Goal: Find specific page/section: Find specific page/section

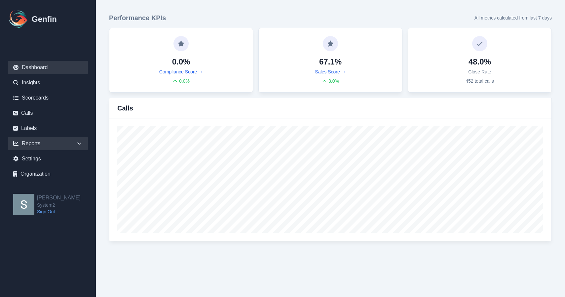
click at [52, 144] on div "Reports" at bounding box center [48, 143] width 80 height 13
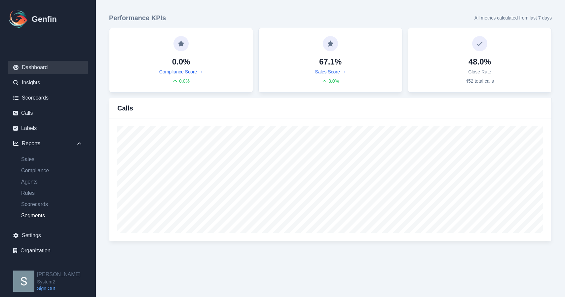
click at [41, 212] on link "Segments" at bounding box center [52, 216] width 72 height 8
select select "14"
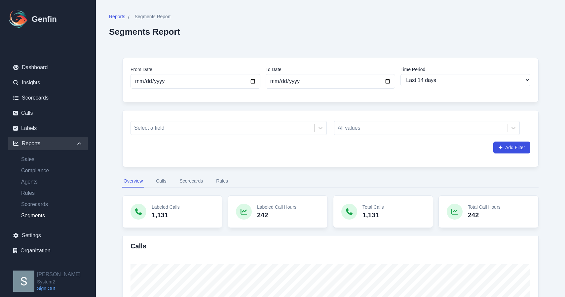
click at [412, 130] on div "All values" at bounding box center [427, 128] width 186 height 14
click at [383, 129] on div "All values" at bounding box center [427, 128] width 186 height 14
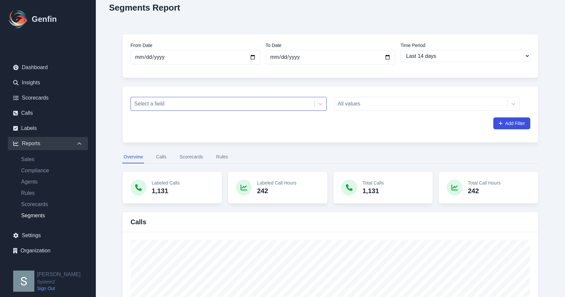
scroll to position [25, 0]
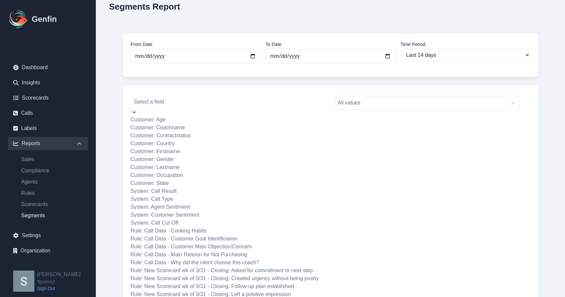
click at [294, 102] on div at bounding box center [229, 101] width 190 height 9
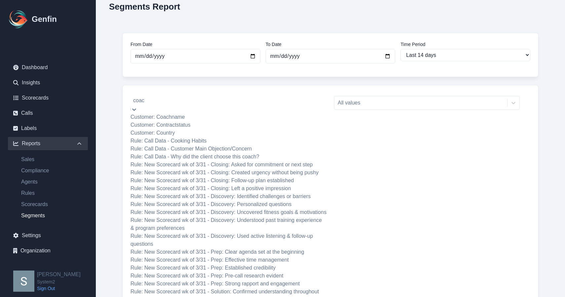
scroll to position [0, 0]
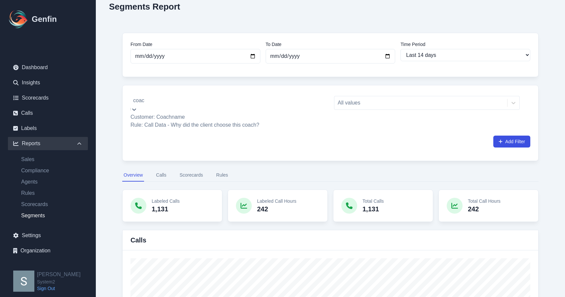
type input "coach"
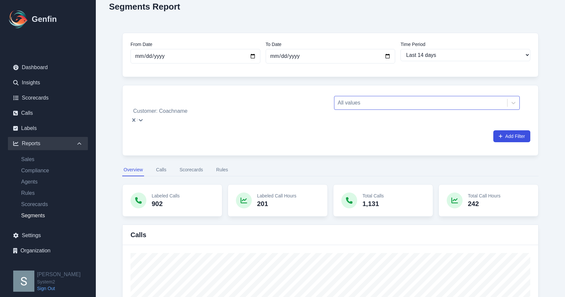
click at [354, 101] on div at bounding box center [421, 102] width 166 height 9
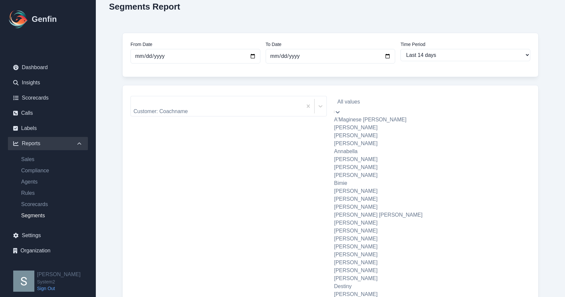
scroll to position [224, 0]
click at [362, 251] on div "[PERSON_NAME]" at bounding box center [427, 255] width 186 height 8
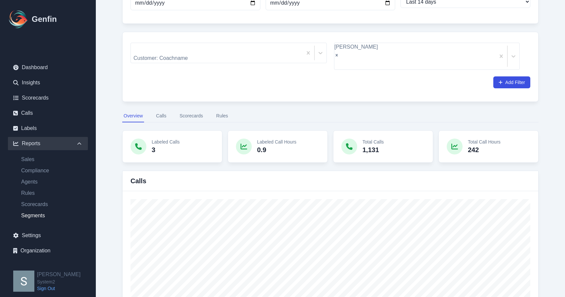
scroll to position [78, 0]
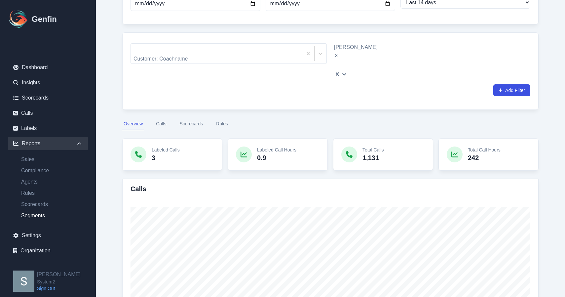
click at [339, 53] on icon "Remove Deanna O'Donnell" at bounding box center [336, 55] width 5 height 5
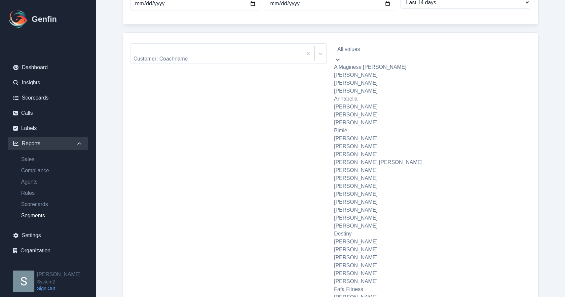
click at [391, 52] on div at bounding box center [427, 49] width 179 height 9
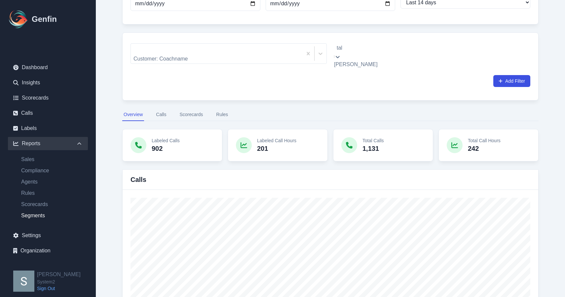
type input "tali"
